Goal: Task Accomplishment & Management: Manage account settings

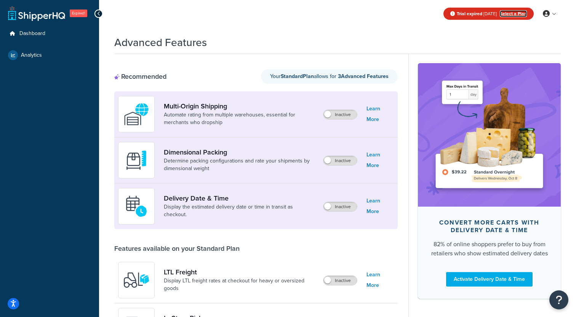
click at [514, 14] on link "Select a Plan" at bounding box center [513, 13] width 27 height 7
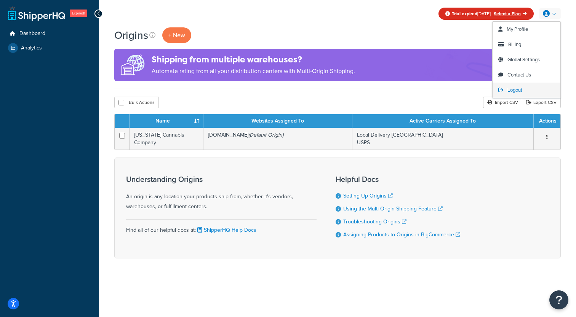
click at [520, 89] on span "Logout" at bounding box center [514, 89] width 15 height 7
click at [510, 88] on span "Logout" at bounding box center [514, 89] width 15 height 7
click at [511, 90] on span "Logout" at bounding box center [514, 89] width 15 height 7
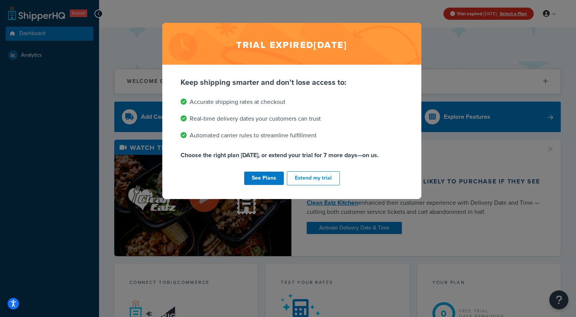
click at [548, 11] on div "Trial expired Sep 9, 2025 Keep shipping smarter and don't lose access to: Accur…" at bounding box center [288, 158] width 576 height 317
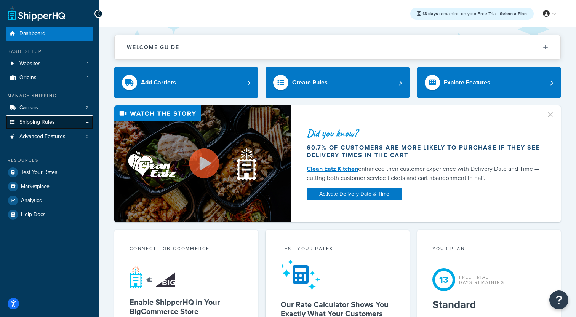
click at [85, 124] on link "Shipping Rules" at bounding box center [50, 122] width 88 height 14
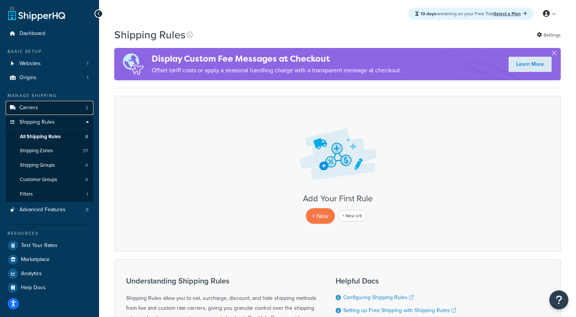
click at [71, 110] on link "Carriers 2" at bounding box center [50, 108] width 88 height 14
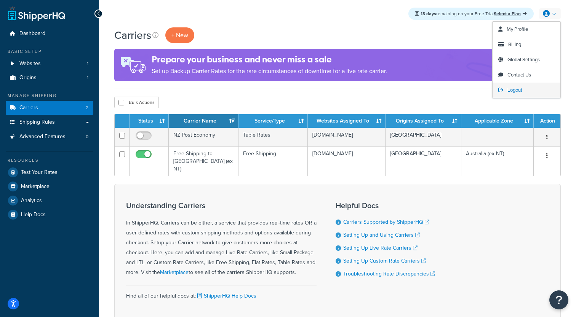
click at [509, 88] on span "Logout" at bounding box center [514, 89] width 15 height 7
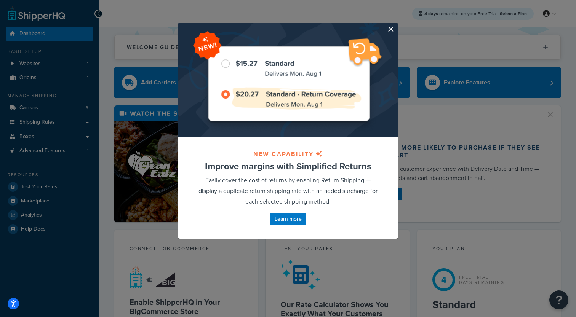
click at [396, 25] on button "button" at bounding box center [397, 24] width 2 height 2
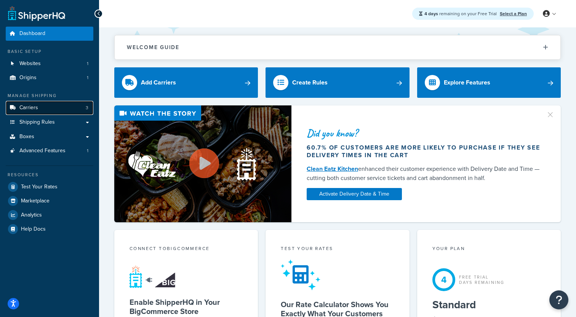
click at [68, 112] on link "Carriers 3" at bounding box center [50, 108] width 88 height 14
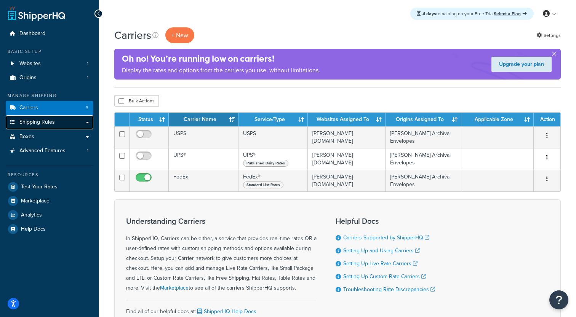
click at [83, 124] on link "Shipping Rules" at bounding box center [50, 122] width 88 height 14
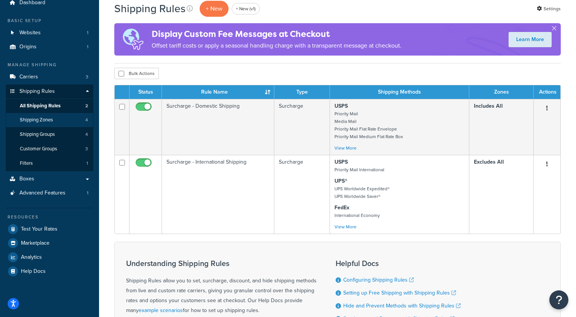
scroll to position [33, 0]
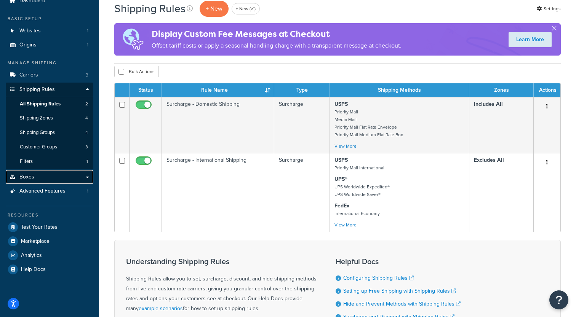
click at [69, 179] on link "Boxes" at bounding box center [50, 177] width 88 height 14
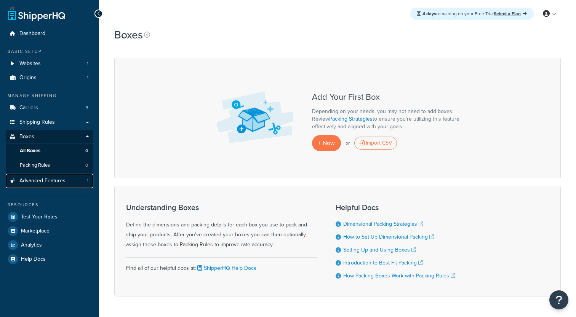
click at [64, 180] on span "Advanced Features" at bounding box center [42, 181] width 46 height 6
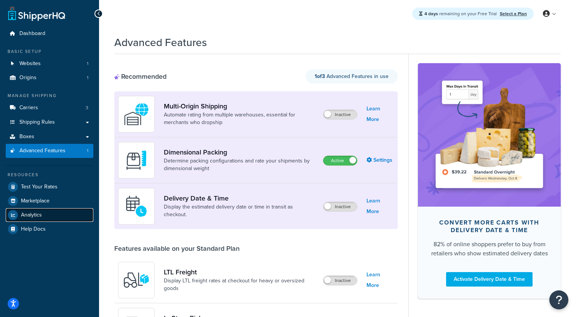
click at [43, 213] on link "Analytics" at bounding box center [50, 215] width 88 height 14
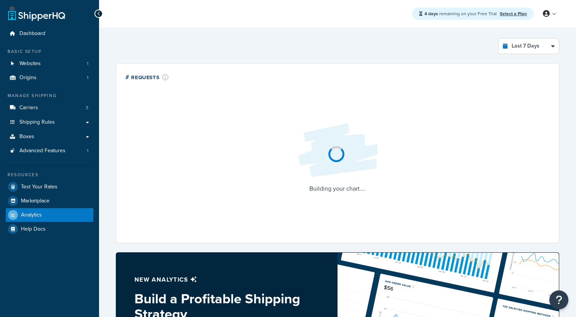
select select "last_7_days"
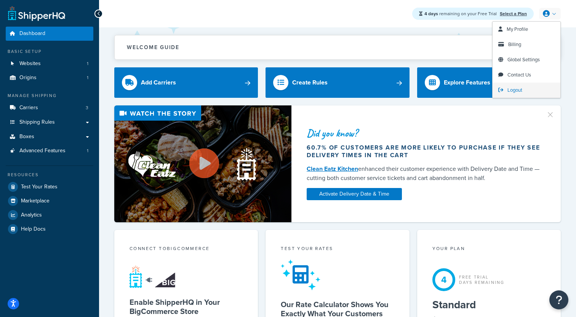
click at [513, 86] on link "Logout" at bounding box center [526, 90] width 68 height 15
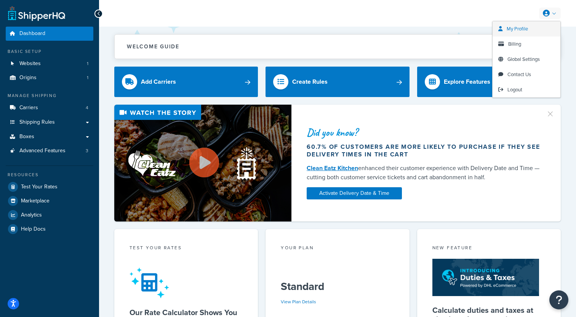
click at [518, 27] on span "My Profile" at bounding box center [516, 28] width 21 height 7
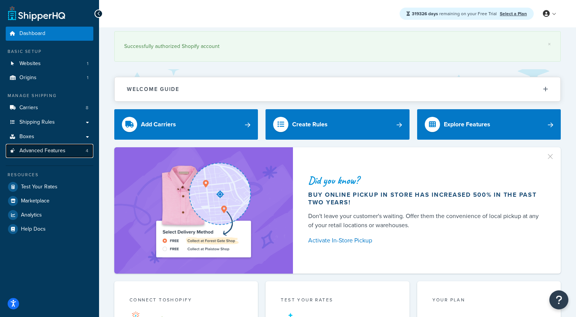
click at [66, 150] on link "Advanced Features 4" at bounding box center [50, 151] width 88 height 14
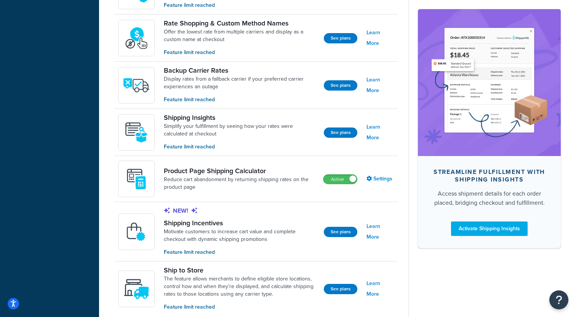
scroll to position [488, 0]
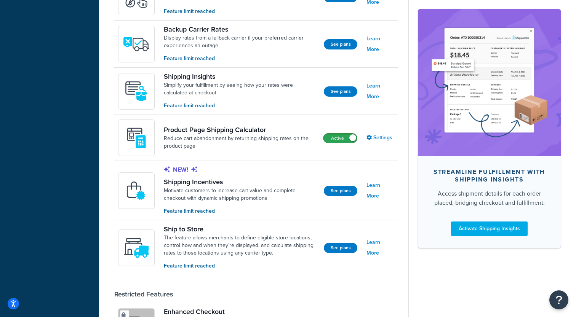
click at [343, 137] on label "Active" at bounding box center [340, 138] width 34 height 9
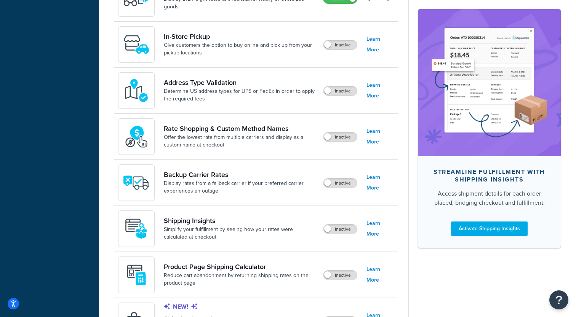
scroll to position [319, 0]
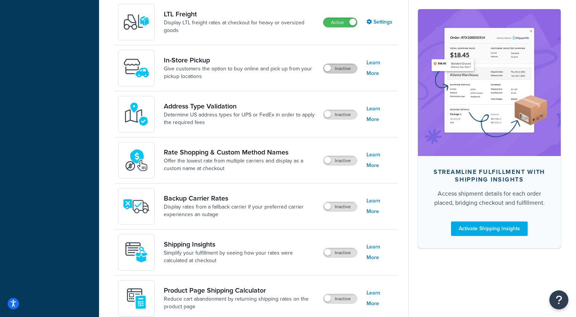
click at [333, 71] on label "Inactive" at bounding box center [340, 68] width 34 height 9
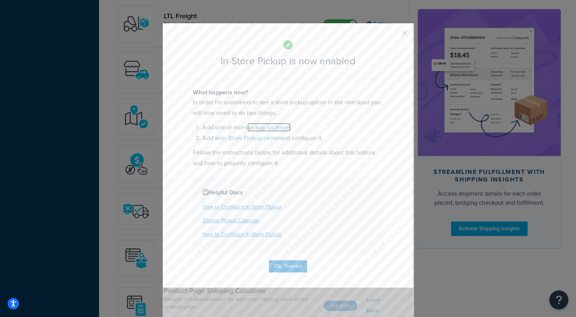
click at [271, 127] on link "pickup locations" at bounding box center [268, 127] width 43 height 9
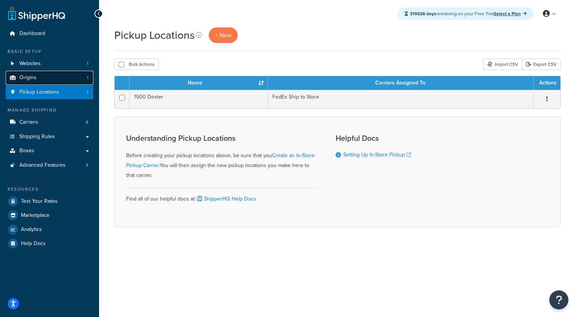
click at [73, 76] on link "Origins 1" at bounding box center [50, 78] width 88 height 14
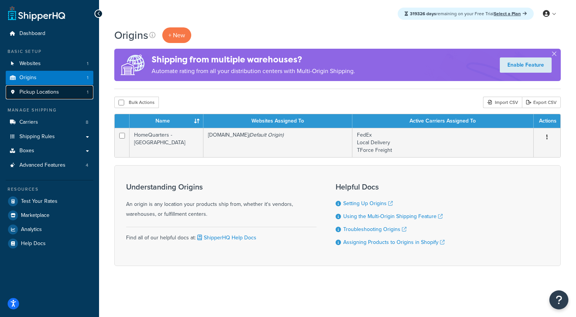
click at [73, 98] on link "Pickup Locations 1" at bounding box center [50, 92] width 88 height 14
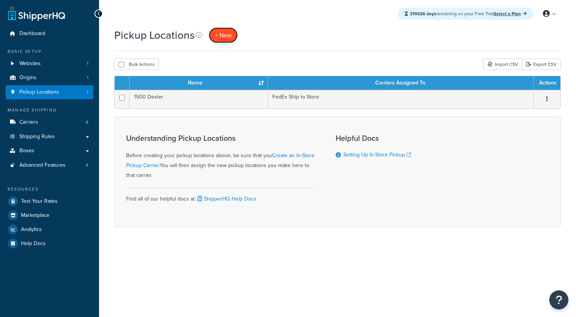
click at [221, 34] on span "+ New" at bounding box center [223, 35] width 17 height 9
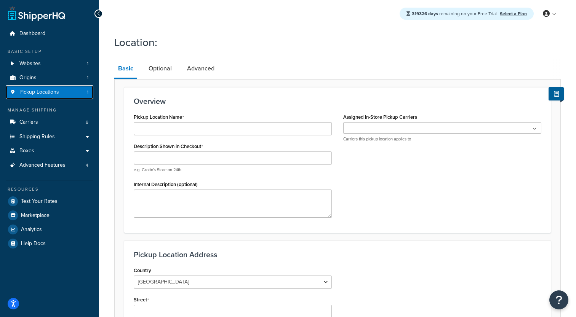
click at [57, 89] on span "Pickup Locations" at bounding box center [39, 92] width 40 height 6
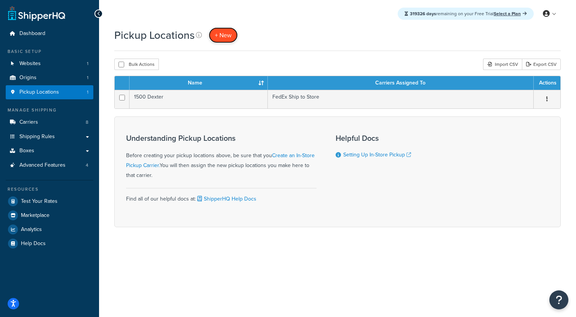
click at [220, 37] on span "+ New" at bounding box center [223, 35] width 17 height 9
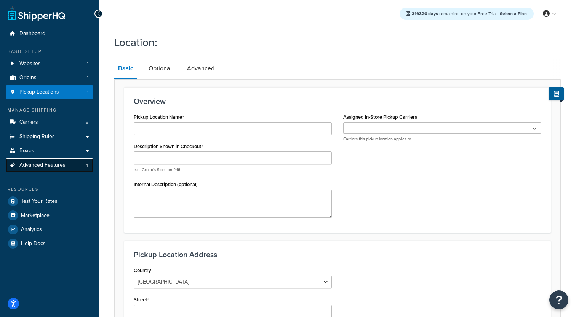
click at [48, 168] on span "Advanced Features" at bounding box center [42, 165] width 46 height 6
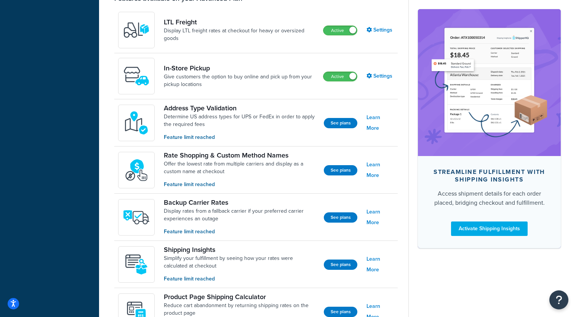
scroll to position [207, 0]
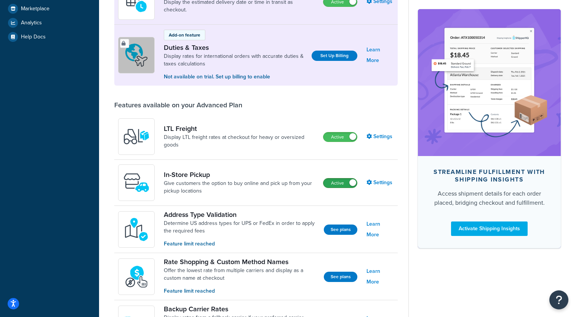
click at [329, 181] on label "Active" at bounding box center [340, 183] width 34 height 9
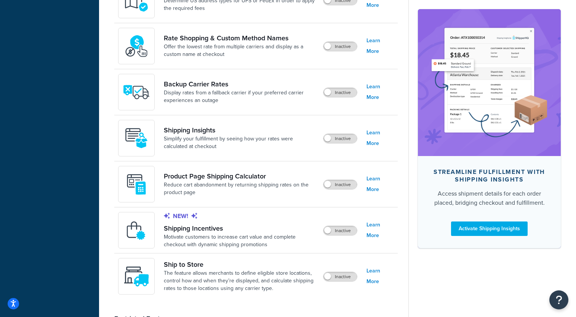
scroll to position [435, 0]
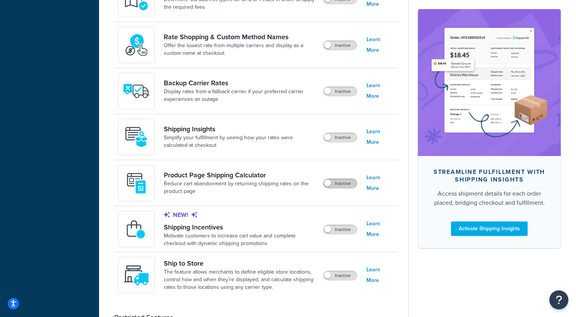
click at [330, 182] on label "Inactive" at bounding box center [340, 183] width 34 height 9
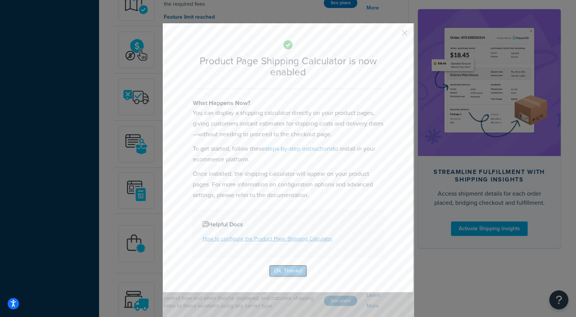
click at [283, 269] on button "Ok, Thanks!" at bounding box center [288, 271] width 38 height 12
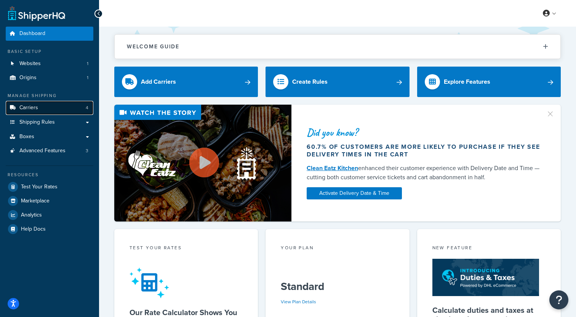
click at [64, 110] on link "Carriers 4" at bounding box center [50, 108] width 88 height 14
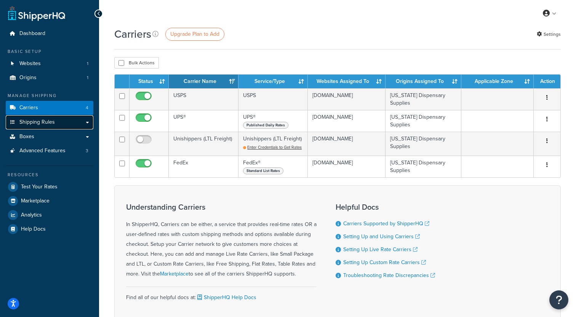
click at [89, 124] on link "Shipping Rules" at bounding box center [50, 122] width 88 height 14
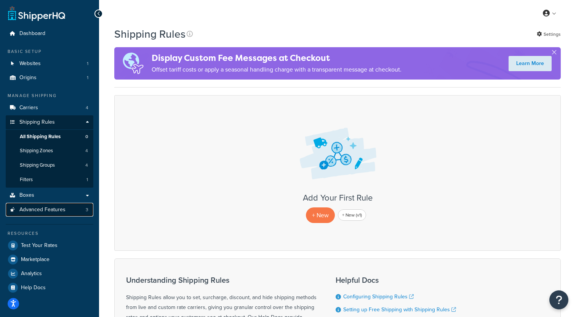
click at [66, 206] on link "Advanced Features 3" at bounding box center [50, 210] width 88 height 14
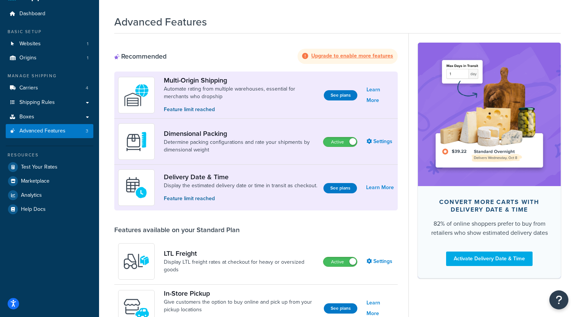
scroll to position [23, 0]
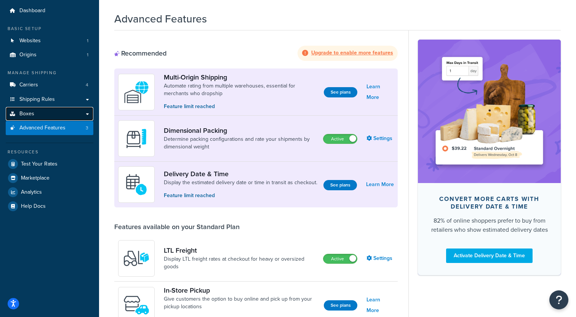
click at [85, 113] on link "Boxes" at bounding box center [50, 114] width 88 height 14
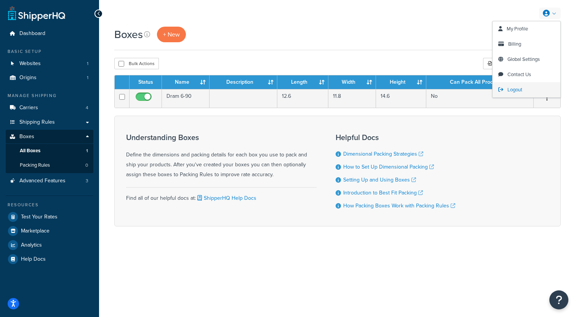
click at [518, 90] on span "Logout" at bounding box center [514, 89] width 15 height 7
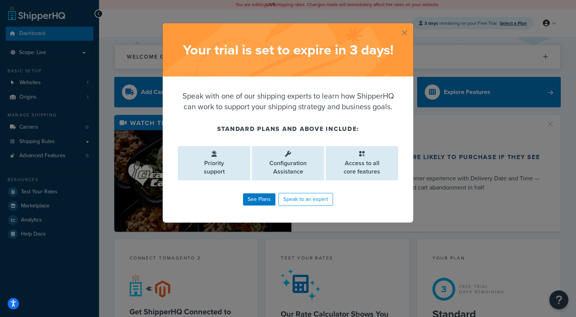
click at [401, 35] on div "Your trial is set to expire in 3 days !" at bounding box center [288, 49] width 251 height 53
click at [411, 25] on button "button" at bounding box center [412, 24] width 2 height 2
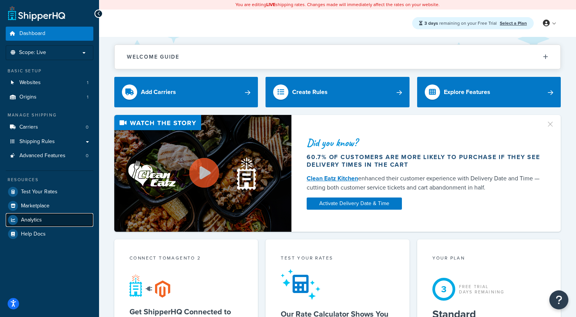
click at [54, 220] on link "Analytics" at bounding box center [50, 220] width 88 height 14
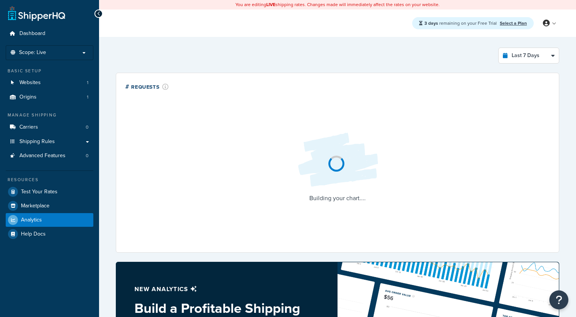
select select "last_7_days"
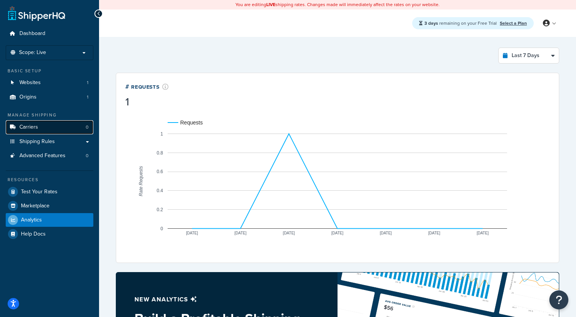
click at [46, 126] on link "Carriers 0" at bounding box center [50, 127] width 88 height 14
